Goal: Task Accomplishment & Management: Manage account settings

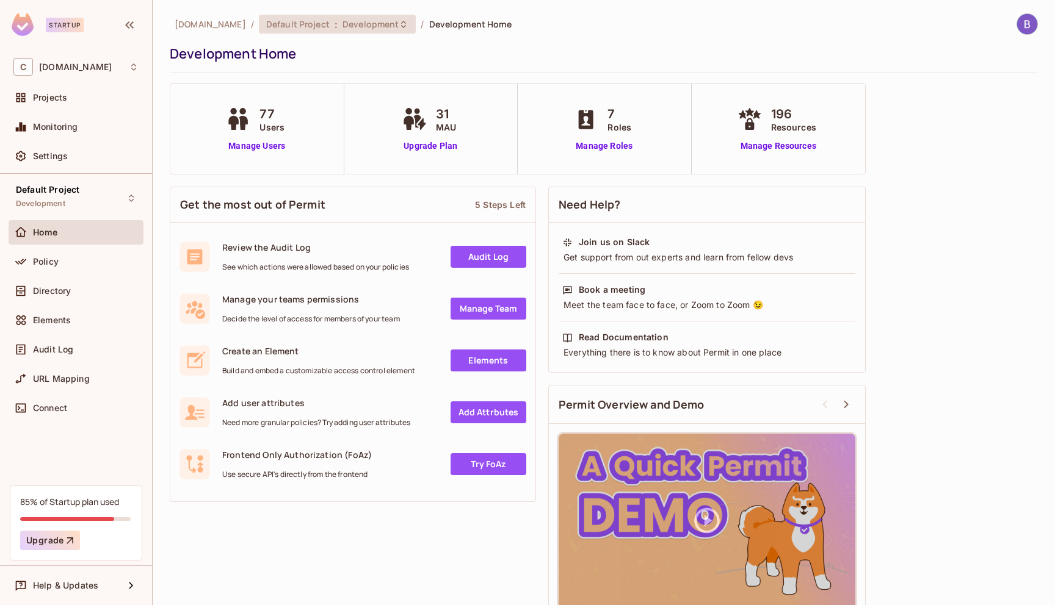
click at [345, 18] on span "Development" at bounding box center [370, 24] width 56 height 12
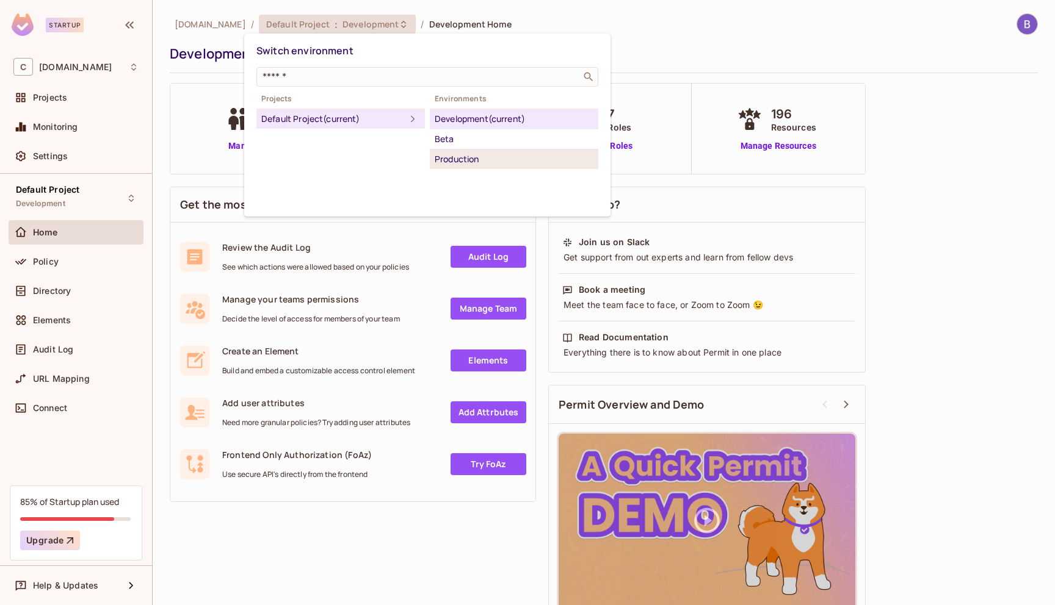
click at [457, 163] on div "Production" at bounding box center [514, 159] width 159 height 15
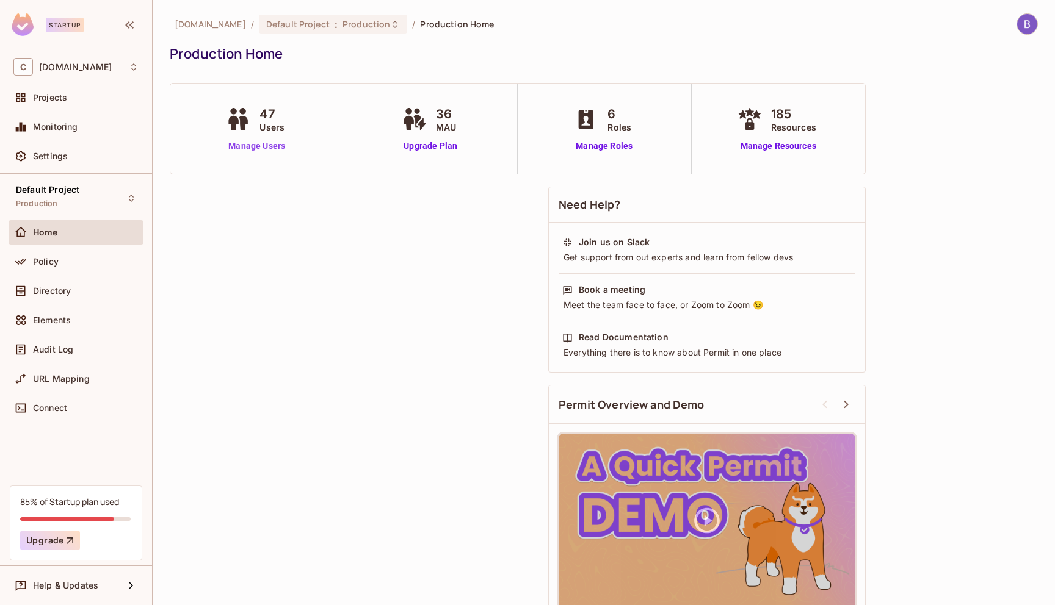
click at [265, 147] on link "Manage Users" at bounding box center [257, 146] width 68 height 13
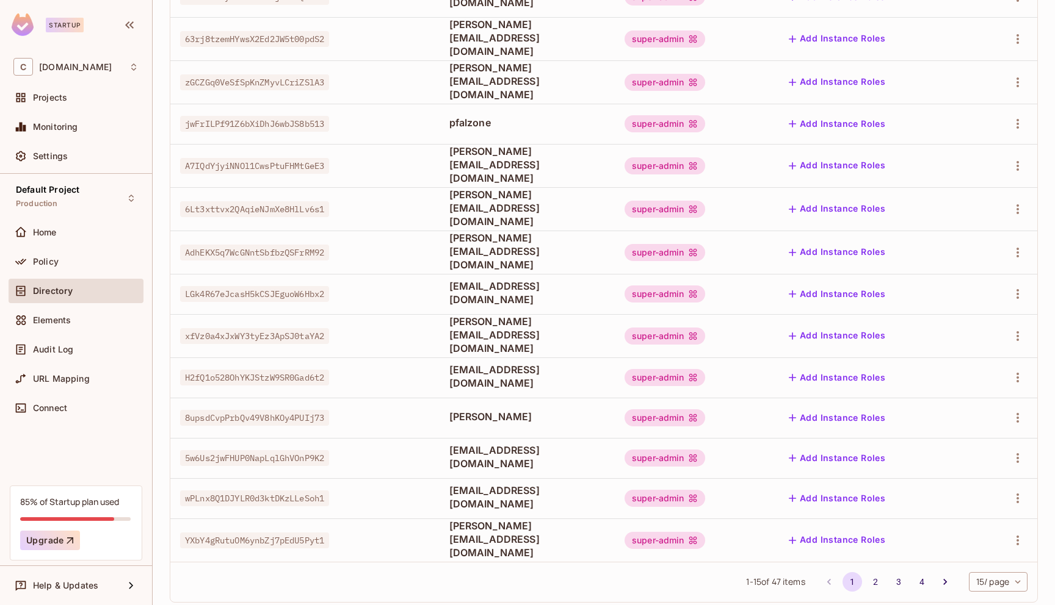
scroll to position [247, 0]
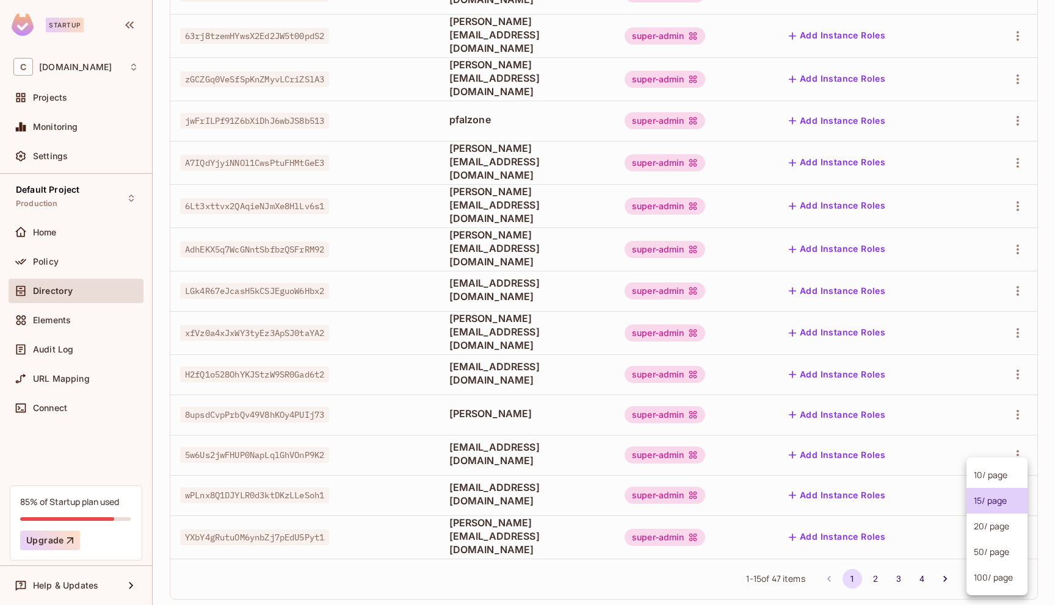
click at [1008, 564] on body "Startup C chalkboard.io Projects Monitoring Settings Default Project Production…" at bounding box center [527, 302] width 1055 height 605
click at [989, 585] on li "100 / page" at bounding box center [996, 578] width 61 height 26
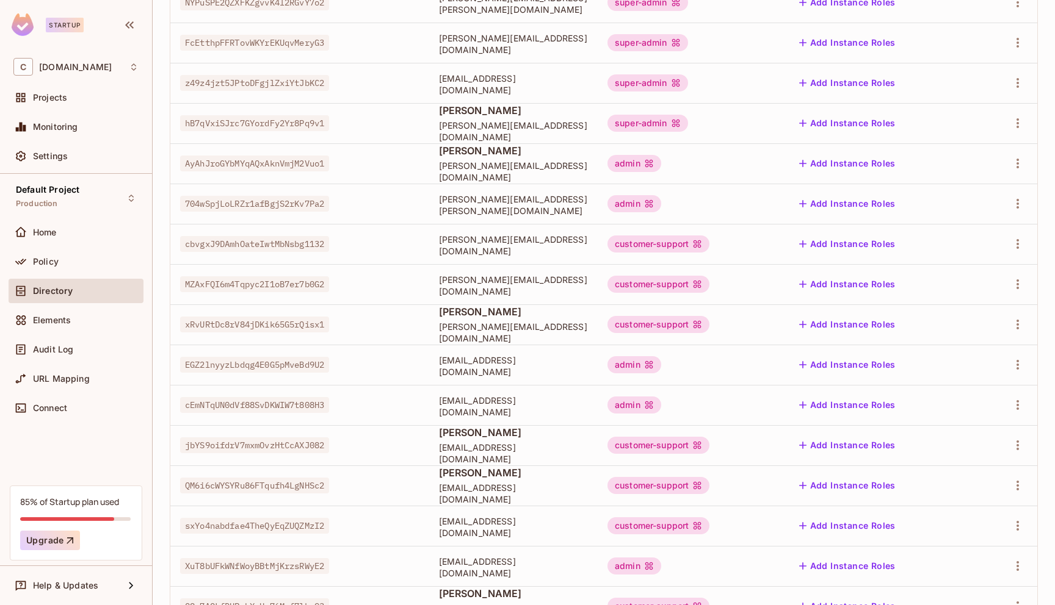
scroll to position [1536, 0]
